Goal: Transaction & Acquisition: Book appointment/travel/reservation

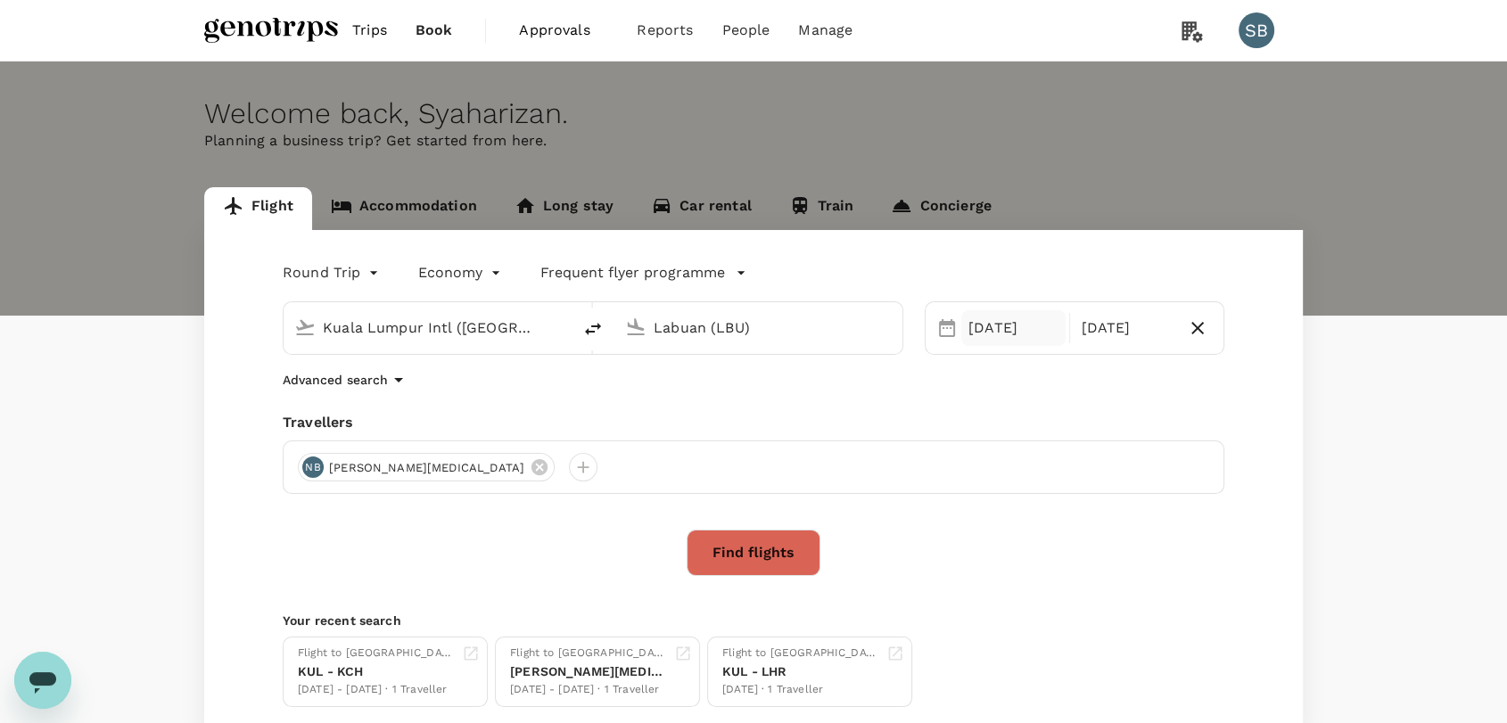
click at [991, 329] on div "[DATE]" at bounding box center [1013, 328] width 104 height 36
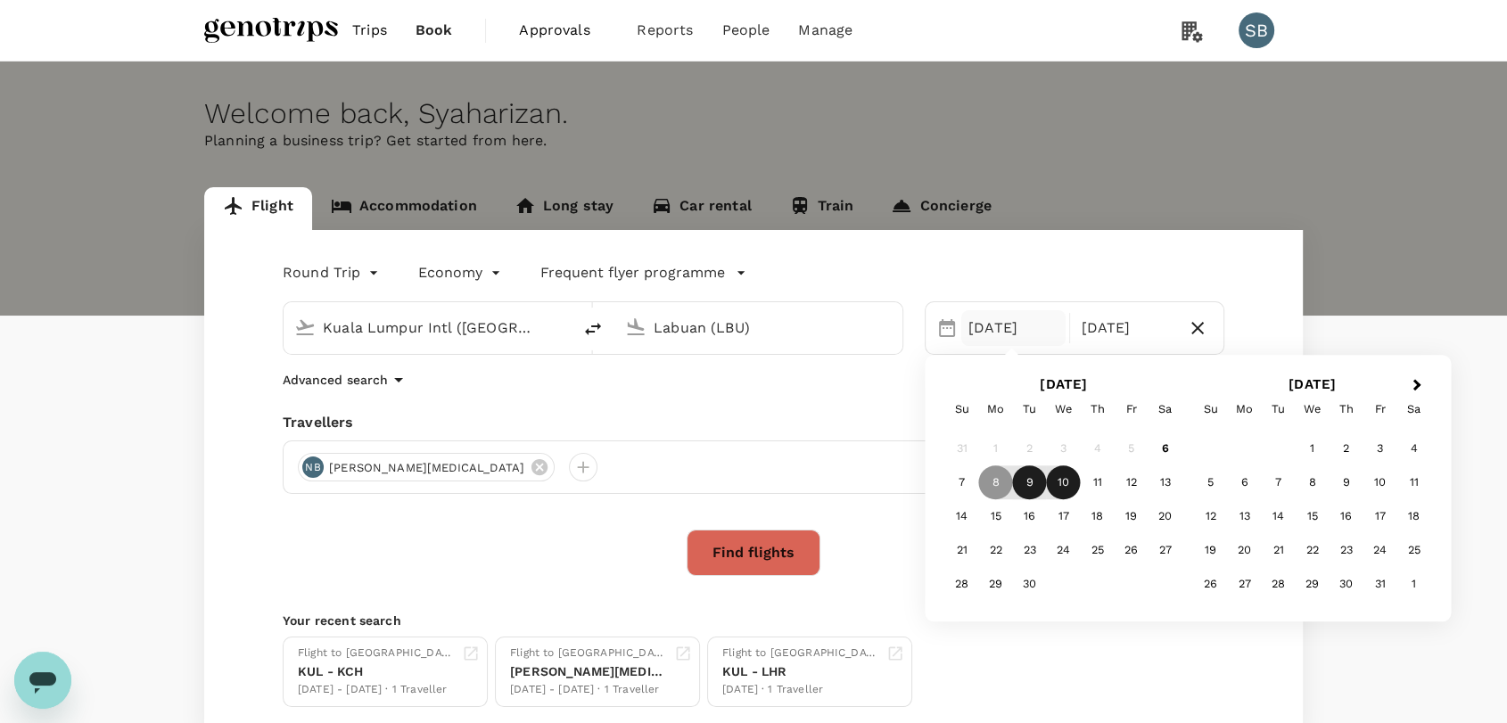
click at [1044, 489] on div "9" at bounding box center [1030, 483] width 34 height 34
click at [1087, 486] on div "11" at bounding box center [1098, 483] width 34 height 34
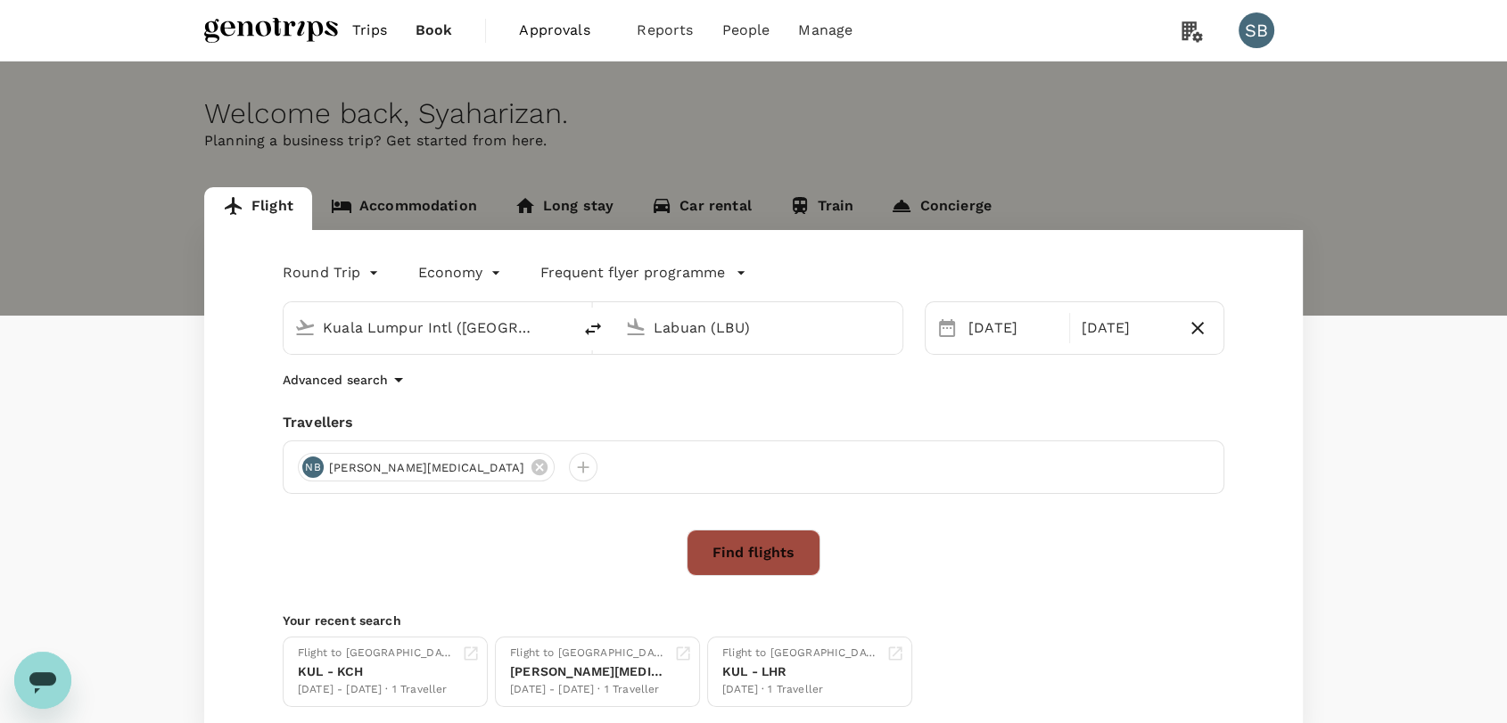
click at [784, 544] on button "Find flights" at bounding box center [753, 553] width 134 height 46
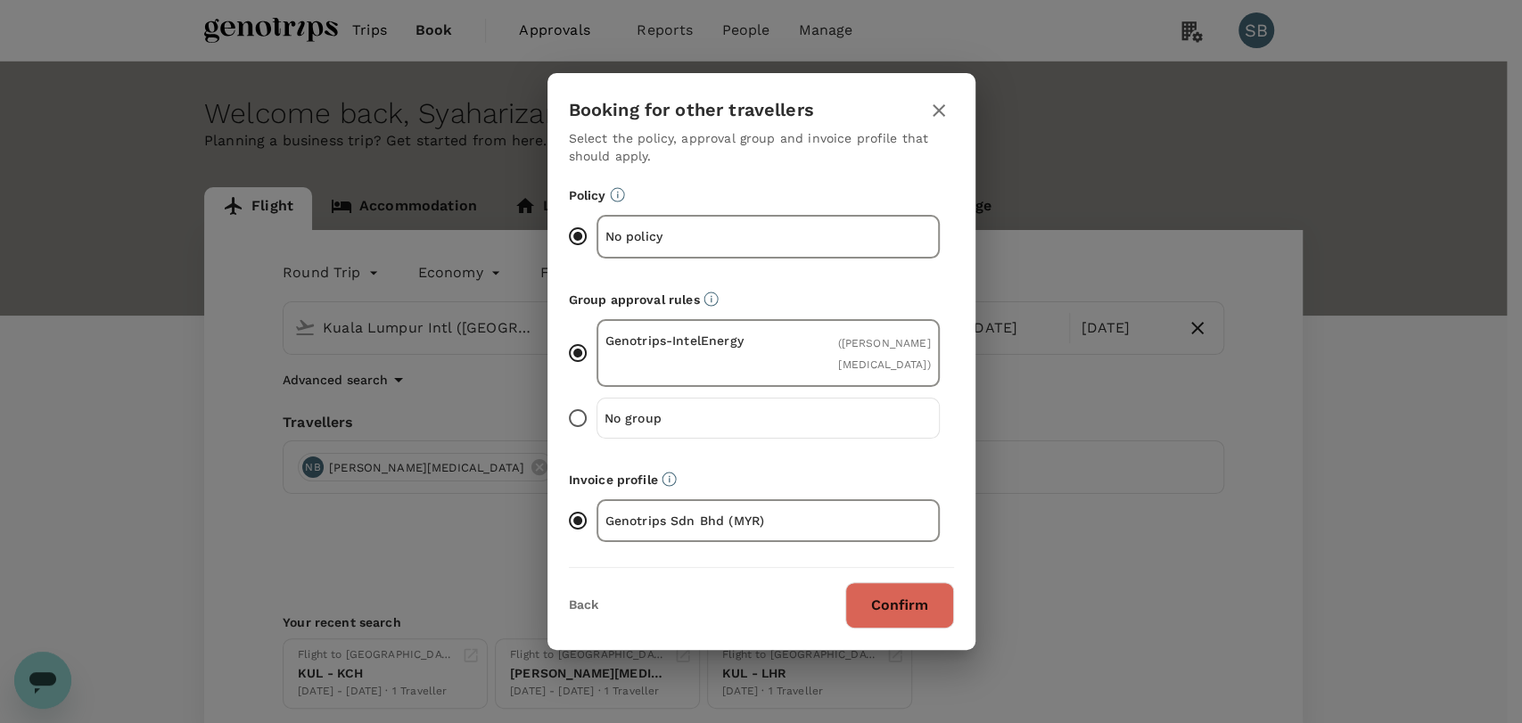
click at [914, 621] on button "Confirm" at bounding box center [899, 605] width 109 height 46
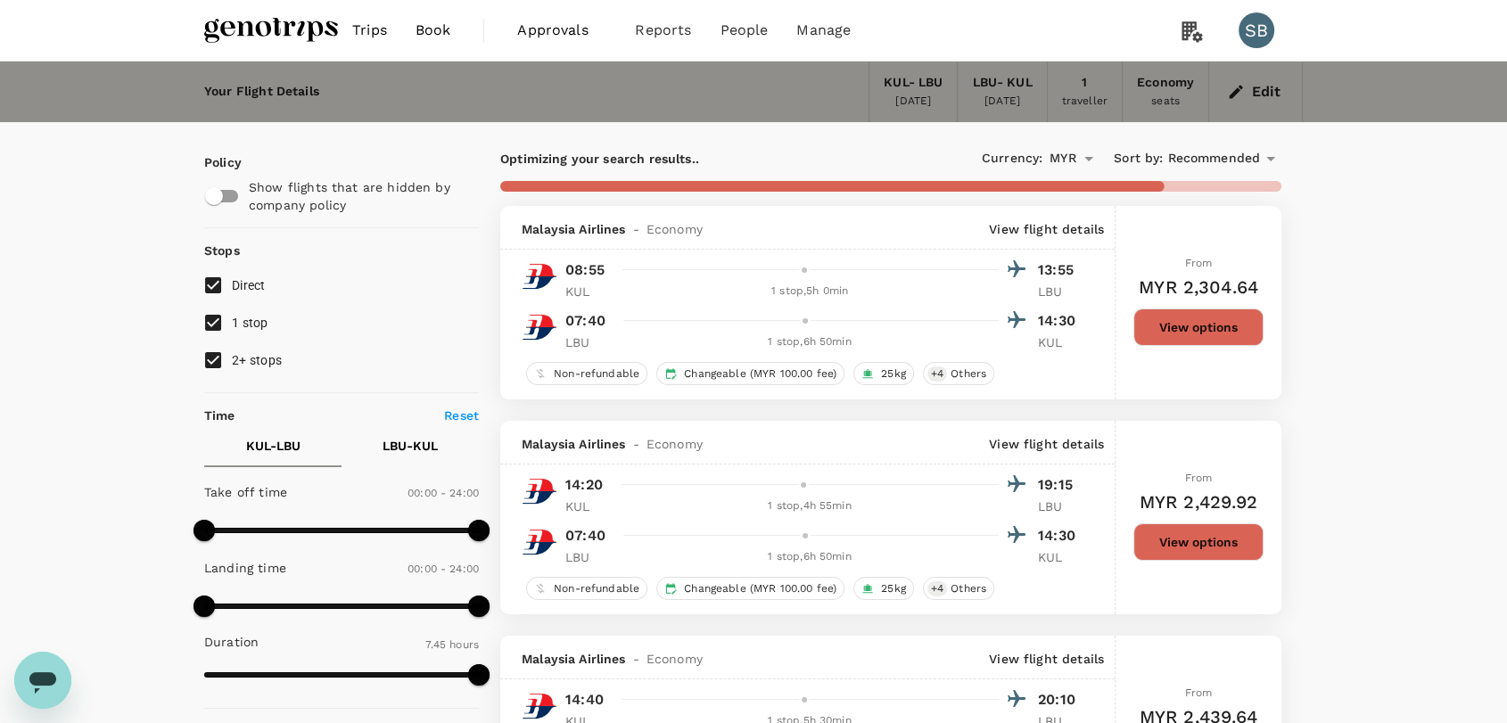
type input "940"
checkbox input "false"
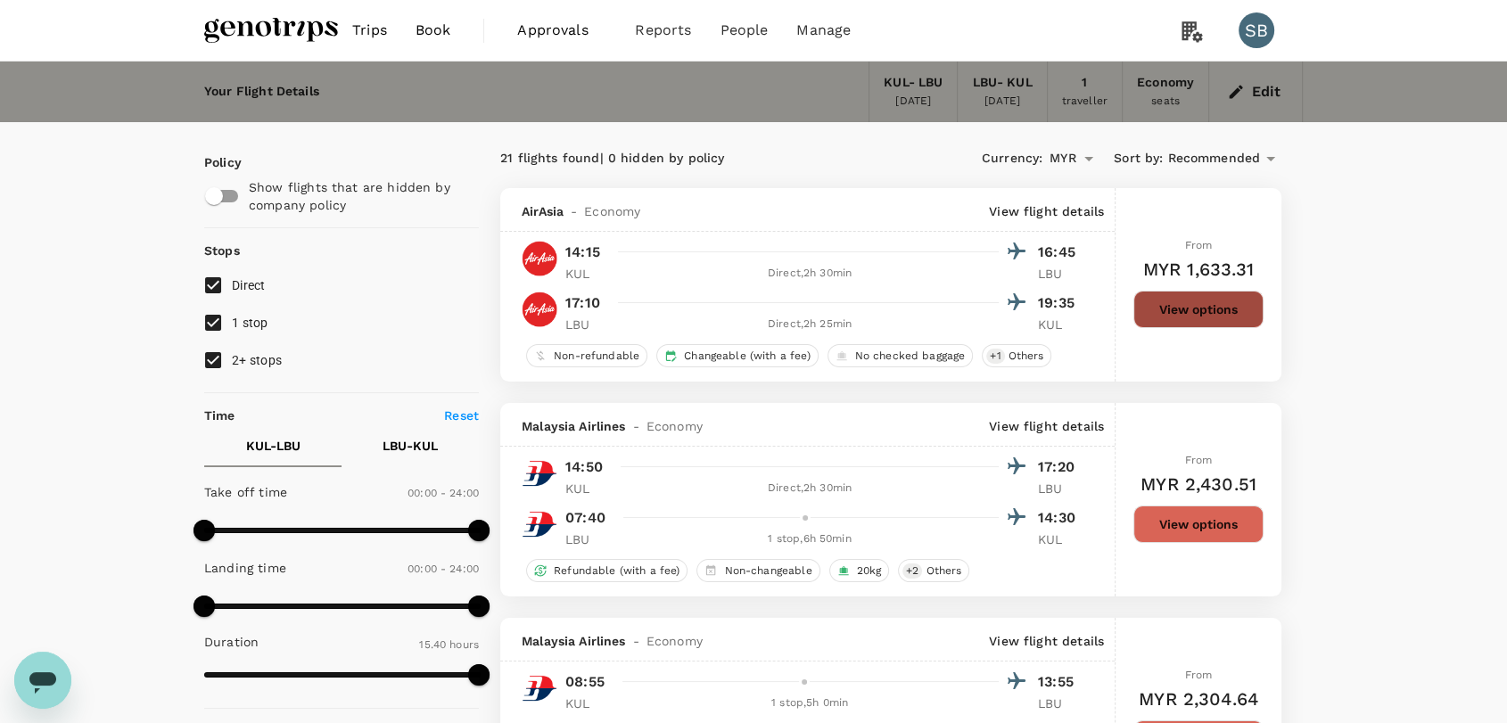
click at [1212, 309] on button "View options" at bounding box center [1198, 309] width 130 height 37
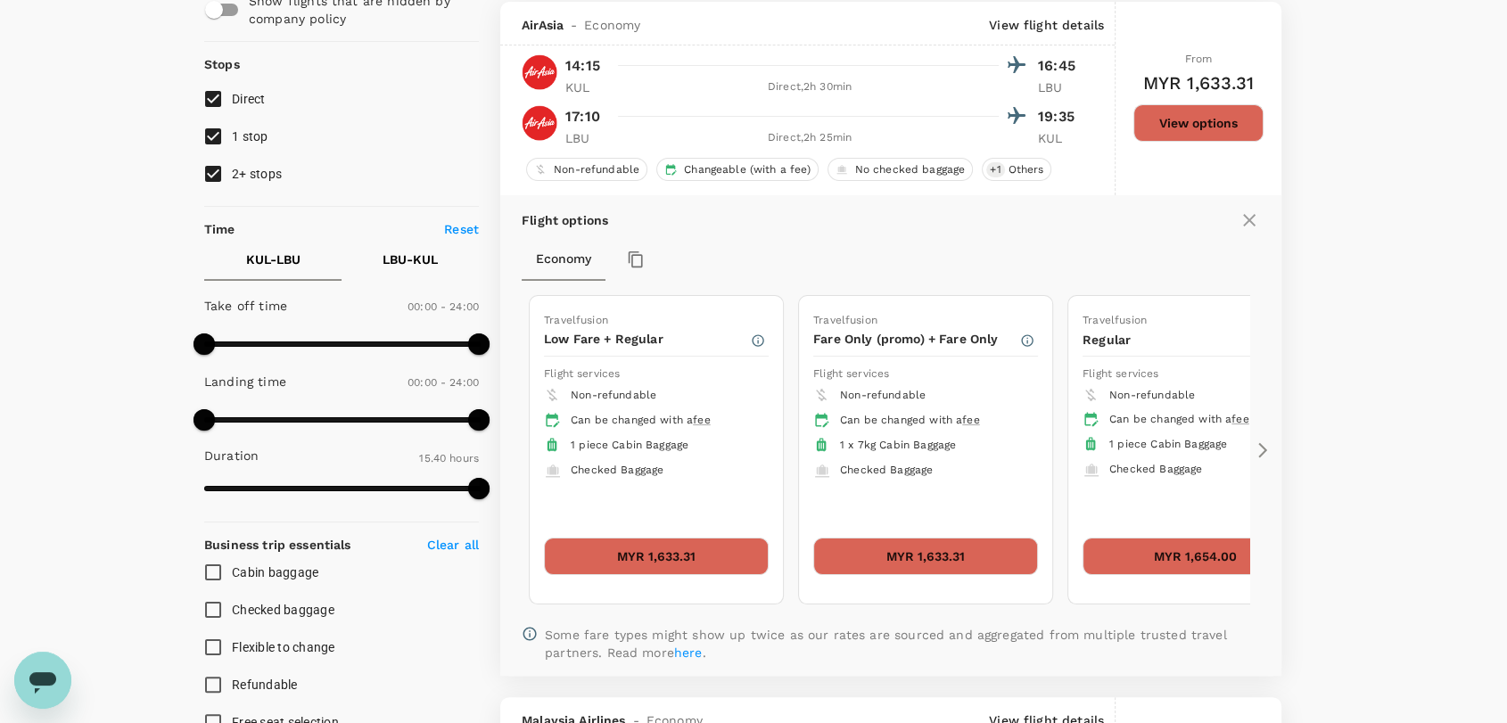
scroll to position [187, 0]
